Goal: Task Accomplishment & Management: Complete application form

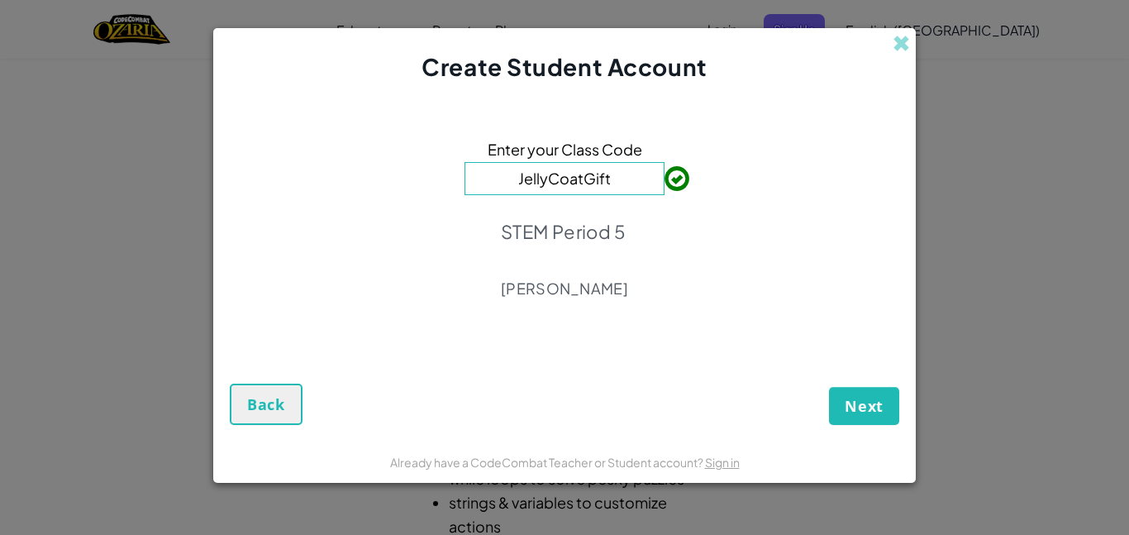
click at [615, 183] on input "JellyCoatGift" at bounding box center [564, 178] width 200 height 33
click at [664, 178] on span at bounding box center [664, 178] width 0 height 33
click at [628, 187] on input "JellyCoatGift" at bounding box center [564, 178] width 200 height 33
type input "J"
click at [892, 419] on button "Next" at bounding box center [864, 406] width 70 height 38
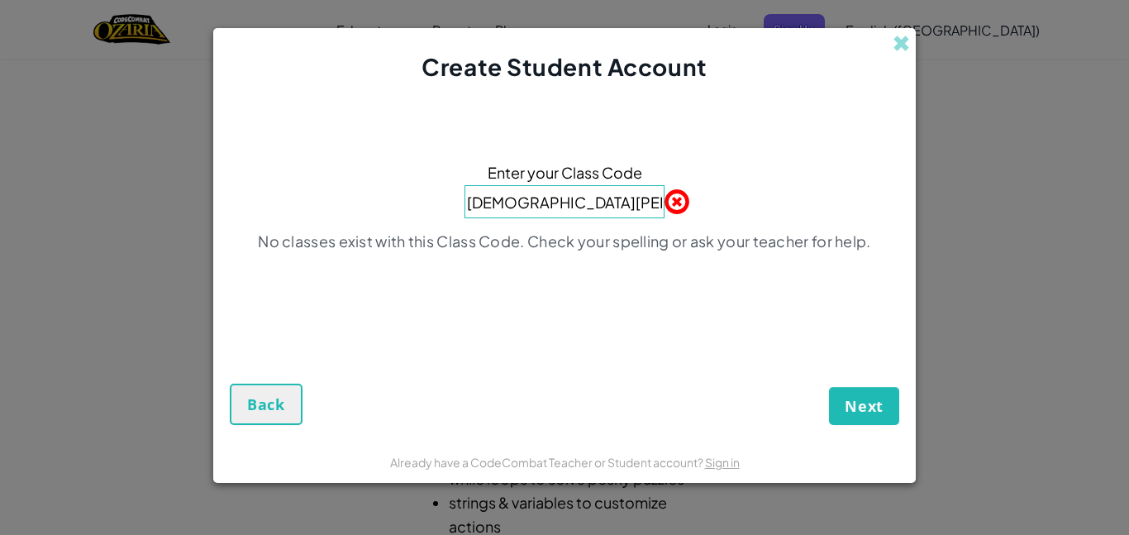
click at [624, 208] on input "[DEMOGRAPHIC_DATA][PERSON_NAME]" at bounding box center [564, 201] width 200 height 33
type input "S"
click at [280, 404] on span "Back" at bounding box center [266, 404] width 38 height 20
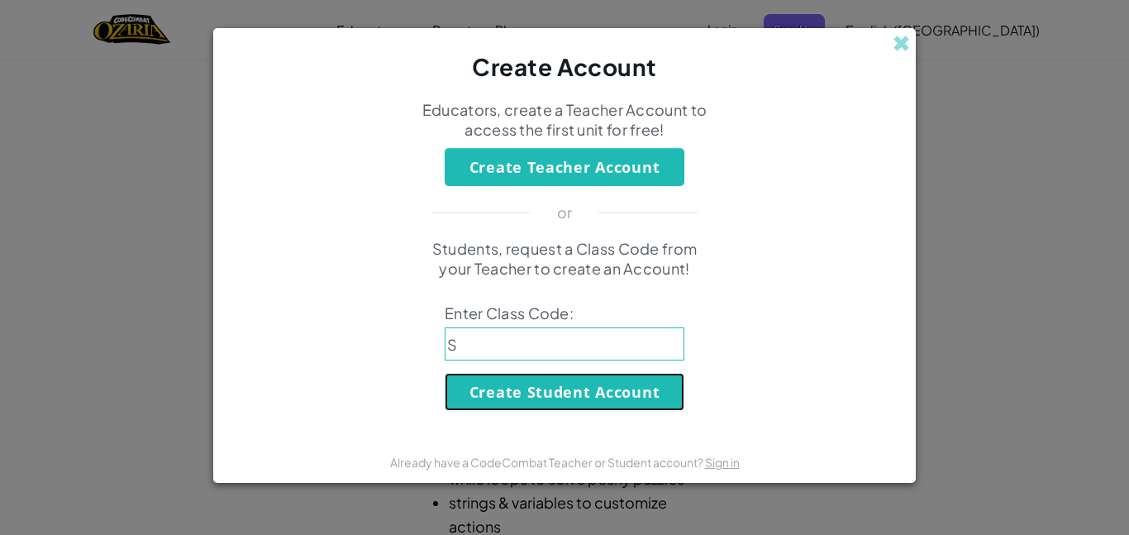
click at [564, 399] on button "Create Student Account" at bounding box center [564, 392] width 240 height 38
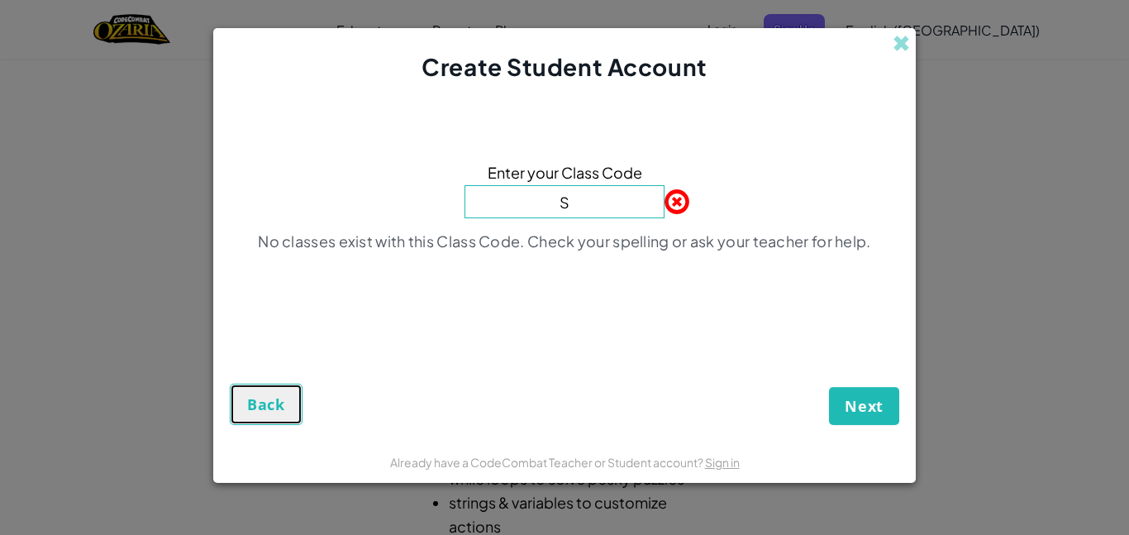
click at [250, 405] on span "Back" at bounding box center [266, 404] width 38 height 20
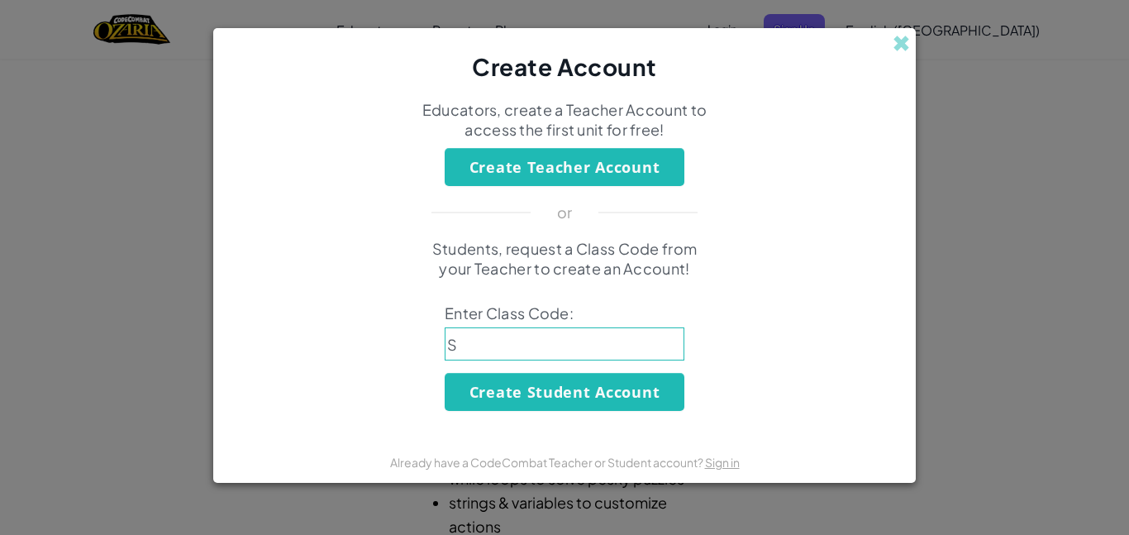
click at [522, 337] on input "S" at bounding box center [564, 343] width 240 height 33
click at [532, 390] on button "Create Student Account" at bounding box center [564, 392] width 240 height 38
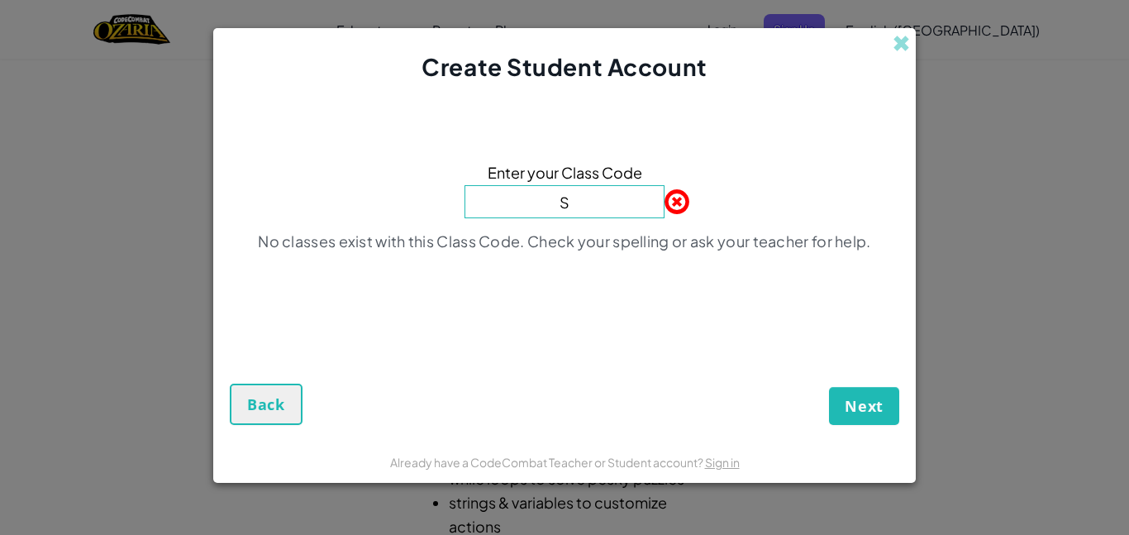
click at [590, 208] on input "S" at bounding box center [564, 201] width 200 height 33
click at [854, 396] on span "Next" at bounding box center [863, 406] width 39 height 20
click at [854, 397] on span "Next" at bounding box center [863, 406] width 39 height 20
click at [493, 207] on input at bounding box center [564, 201] width 200 height 33
type input "S"
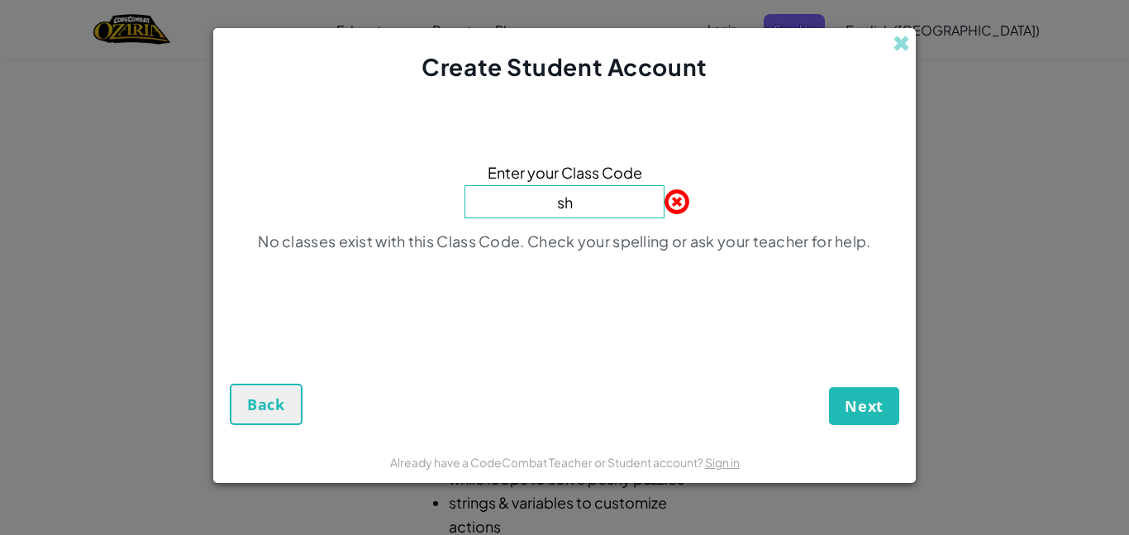
type input "s"
